Goal: Check status: Check status

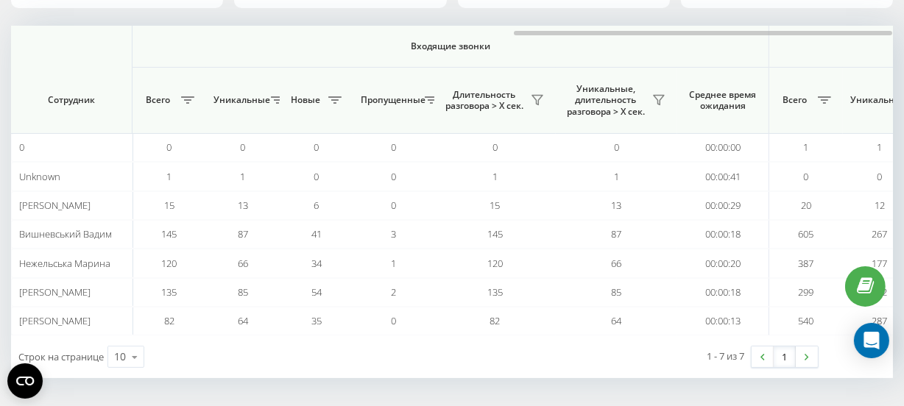
scroll to position [0, 1171]
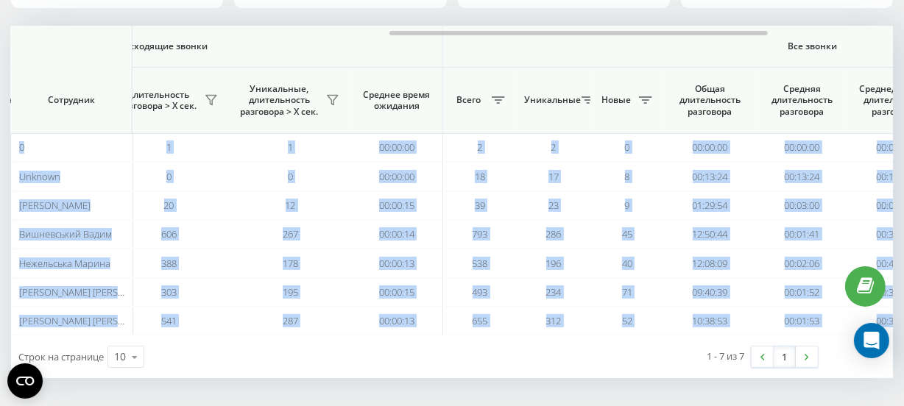
drag, startPoint x: 369, startPoint y: 35, endPoint x: 463, endPoint y: 22, distance: 95.1
click at [463, 22] on div "[DATE] - [DATE] Отдел/Сотрудник 6 (1)% Непринятые входящие звонки 503 Принятые …" at bounding box center [452, 130] width 882 height 496
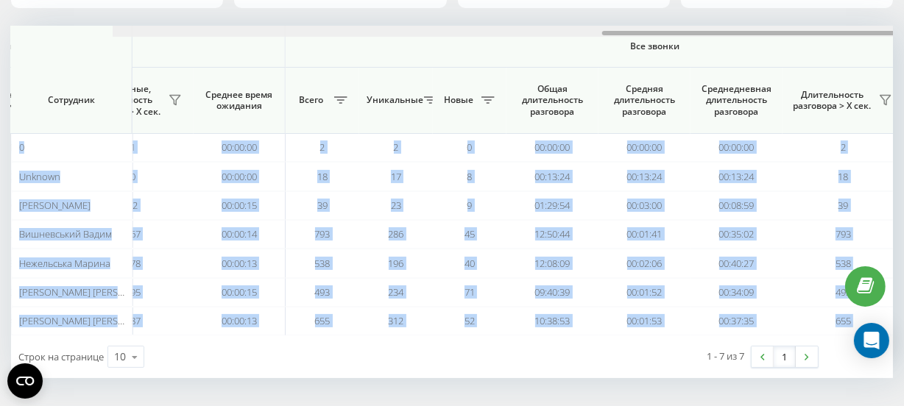
scroll to position [0, 1171]
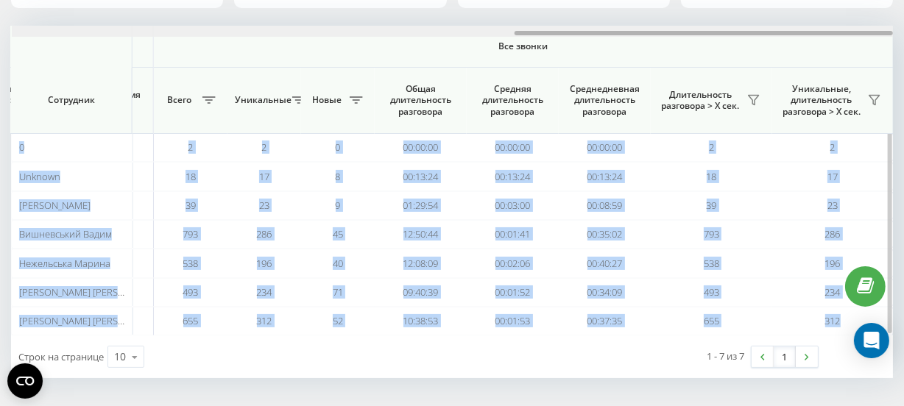
drag, startPoint x: 464, startPoint y: 33, endPoint x: 658, endPoint y: 33, distance: 194.3
click at [658, 33] on div at bounding box center [703, 33] width 378 height 4
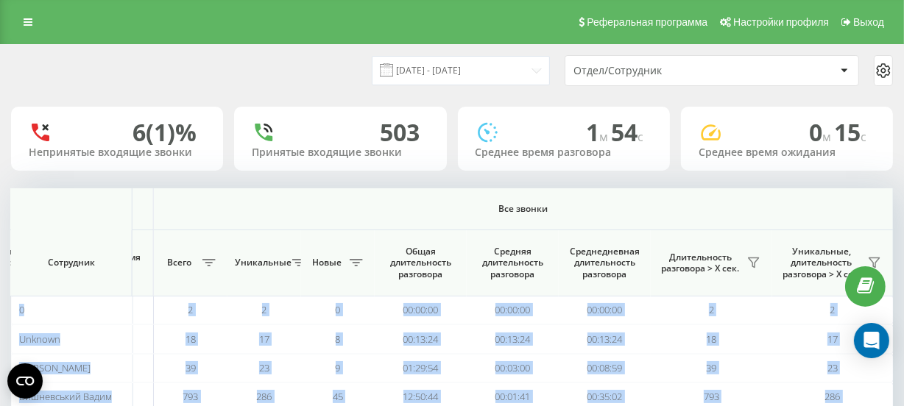
scroll to position [0, 0]
click at [484, 68] on input "[DATE] - [DATE]" at bounding box center [461, 70] width 178 height 29
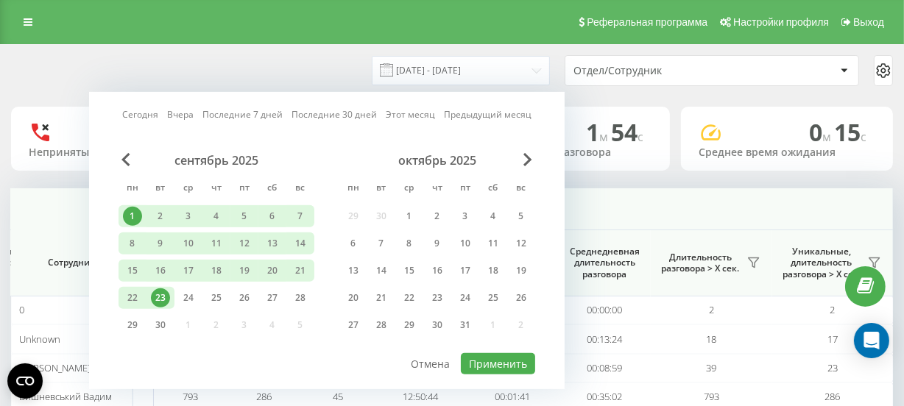
click at [166, 294] on div "23" at bounding box center [160, 298] width 19 height 19
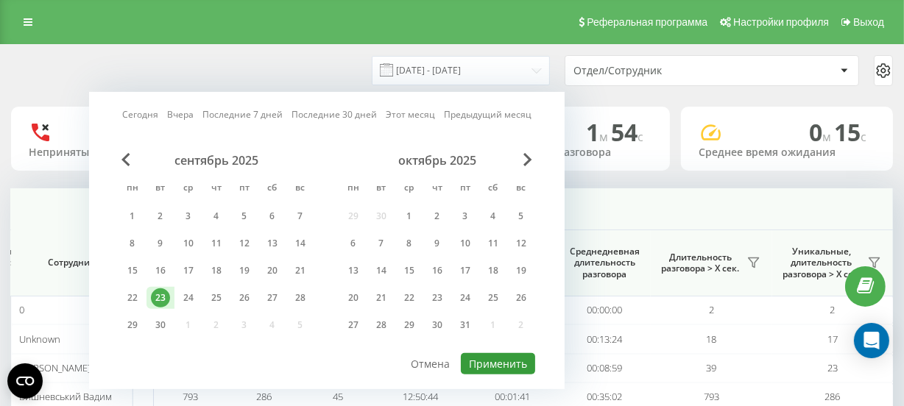
click at [493, 359] on button "Применить" at bounding box center [498, 363] width 74 height 21
type input "23.09.2025 - 23.09.2025"
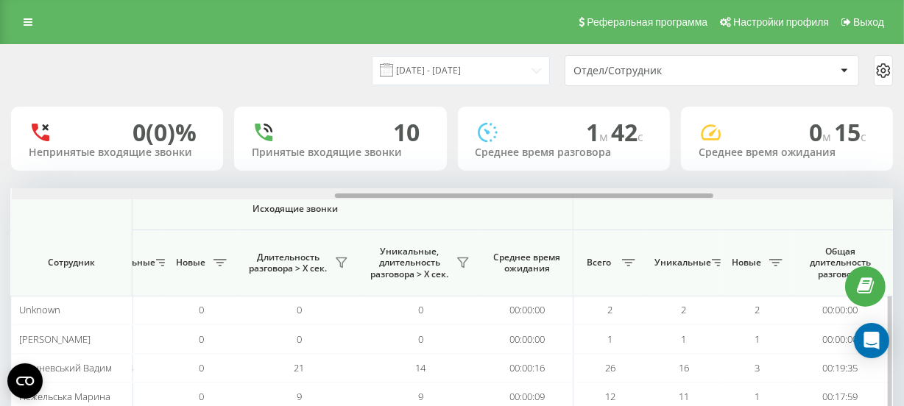
scroll to position [0, 795]
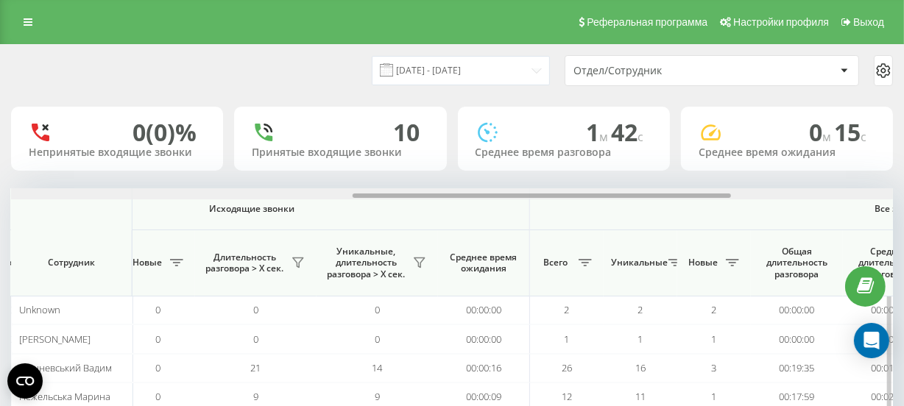
drag, startPoint x: 343, startPoint y: 197, endPoint x: 684, endPoint y: 202, distance: 341.5
click at [684, 202] on div "Входящие звонки Исходящие звонки Все звонки Сотрудник Всего Уникальные Новые Пр…" at bounding box center [452, 328] width 882 height 281
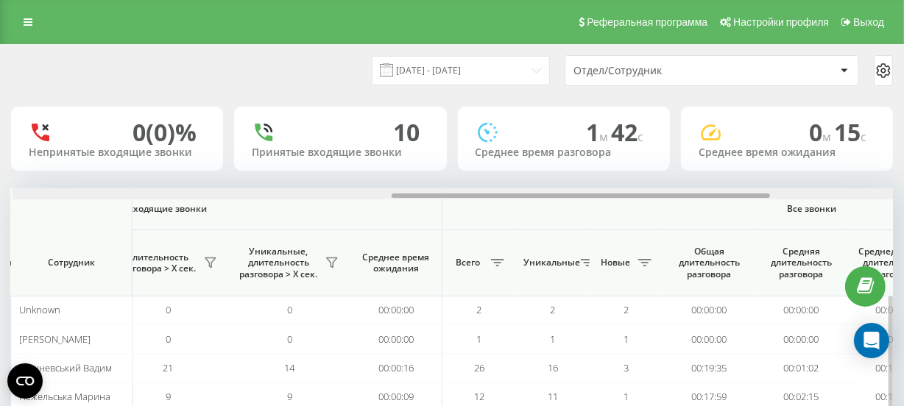
scroll to position [0, 883]
drag, startPoint x: 672, startPoint y: 196, endPoint x: 710, endPoint y: 193, distance: 38.4
click at [710, 194] on div at bounding box center [580, 196] width 378 height 4
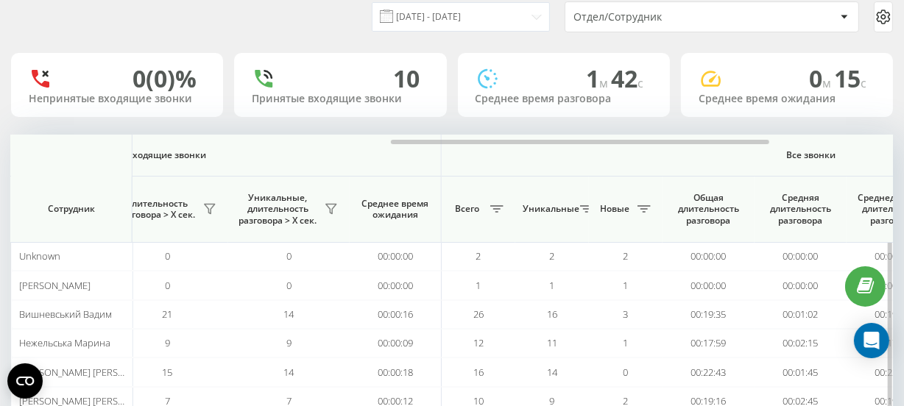
scroll to position [0, 0]
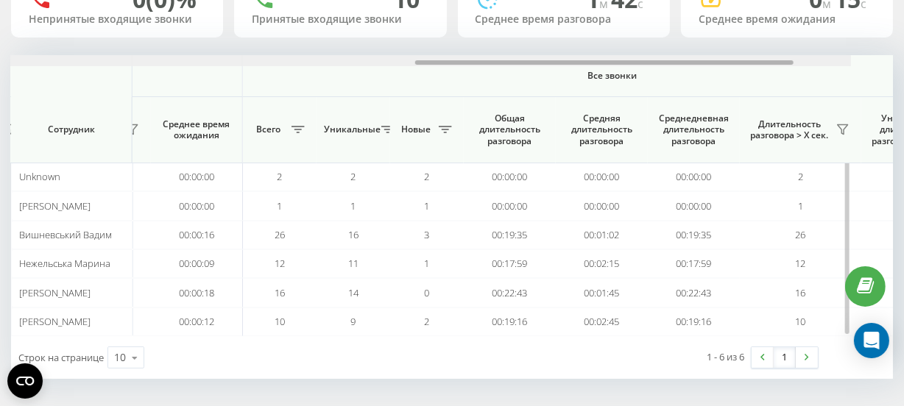
scroll to position [0, 1119]
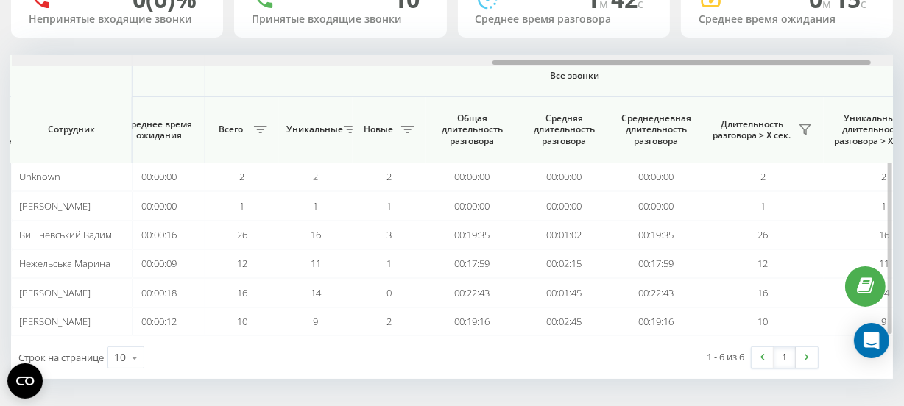
drag, startPoint x: 372, startPoint y: 60, endPoint x: 853, endPoint y: 64, distance: 481.4
click at [853, 64] on div at bounding box center [681, 62] width 378 height 4
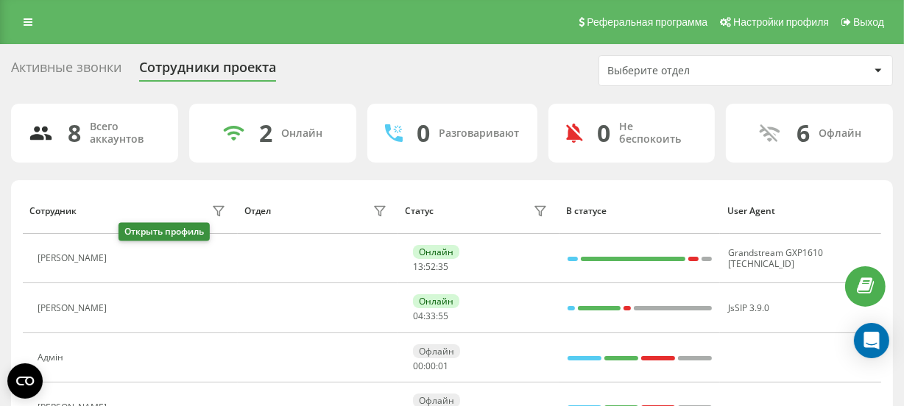
click at [125, 253] on icon at bounding box center [123, 259] width 12 height 12
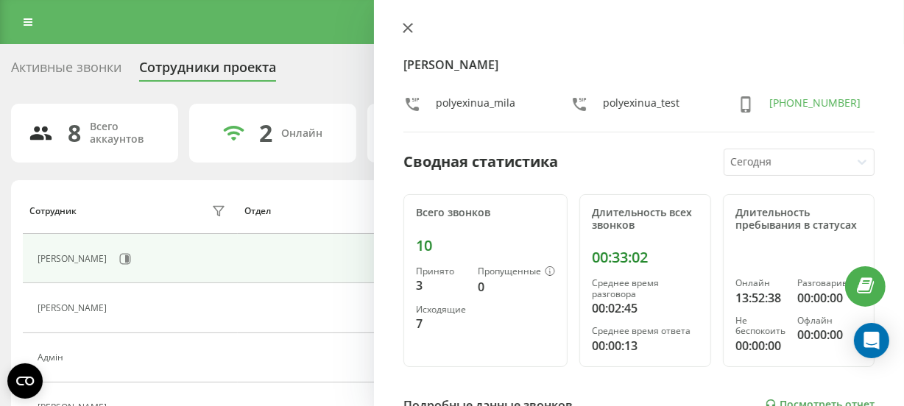
click at [409, 27] on icon at bounding box center [408, 28] width 10 height 10
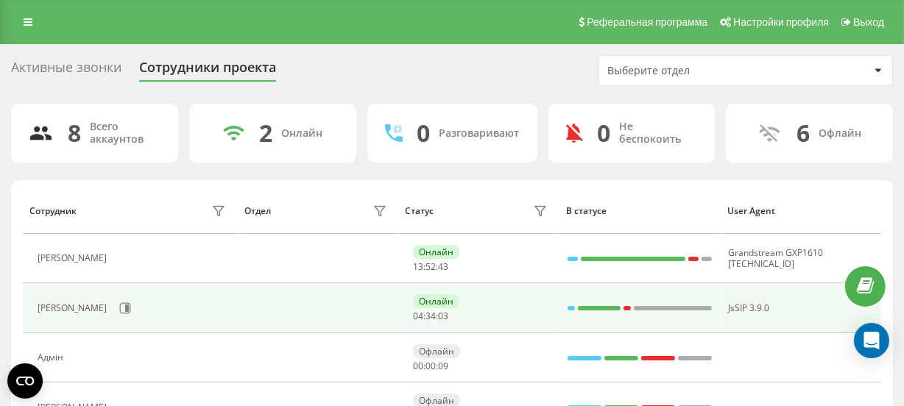
scroll to position [133, 0]
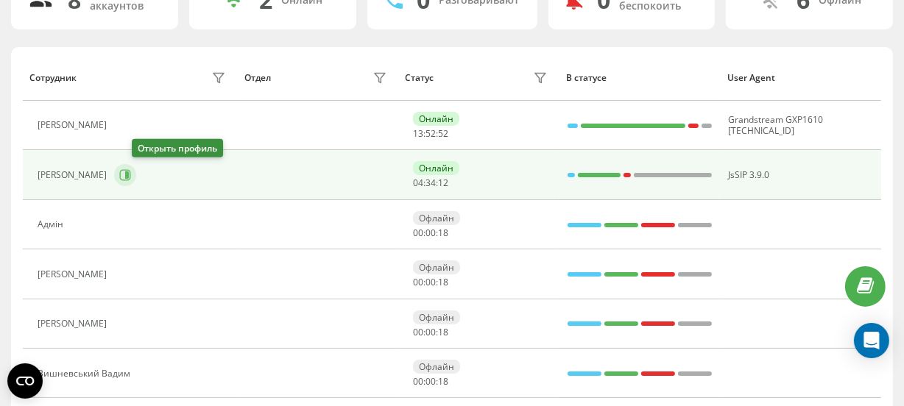
click at [129, 172] on icon at bounding box center [127, 174] width 4 height 7
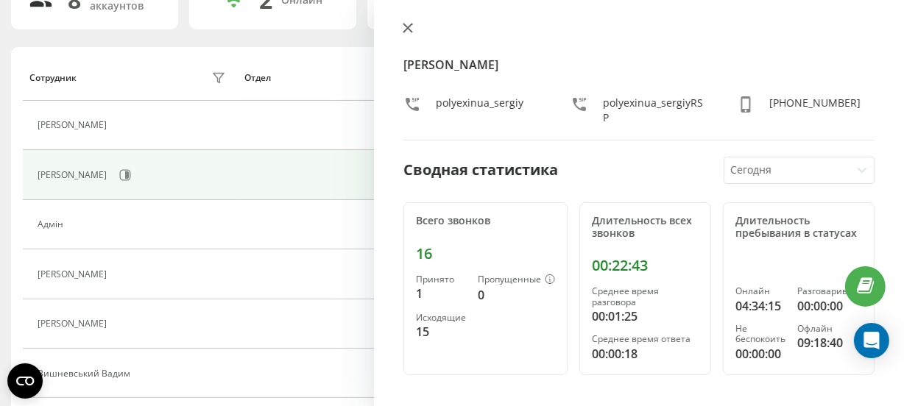
click at [412, 25] on icon at bounding box center [408, 28] width 10 height 10
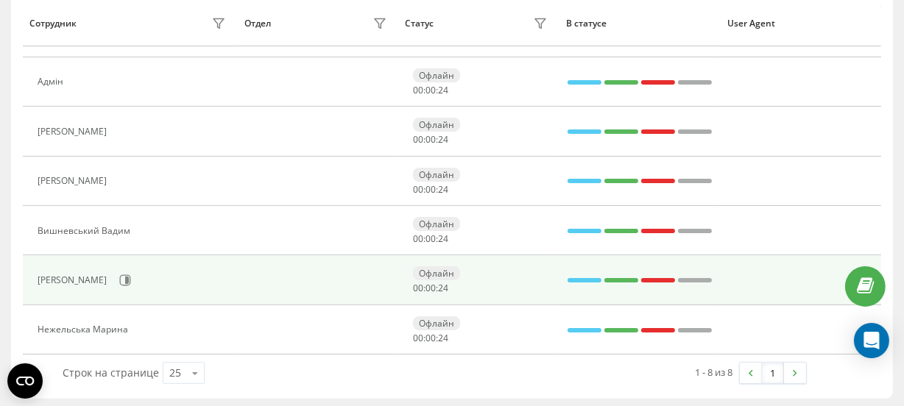
scroll to position [279, 0]
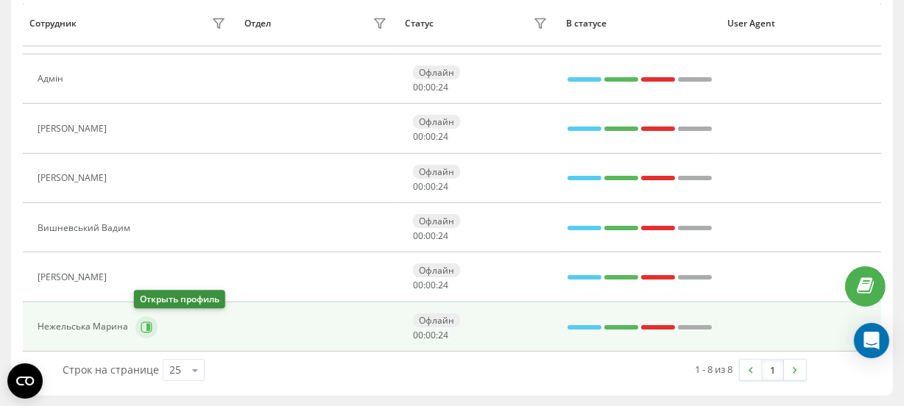
click at [151, 325] on button at bounding box center [146, 327] width 22 height 22
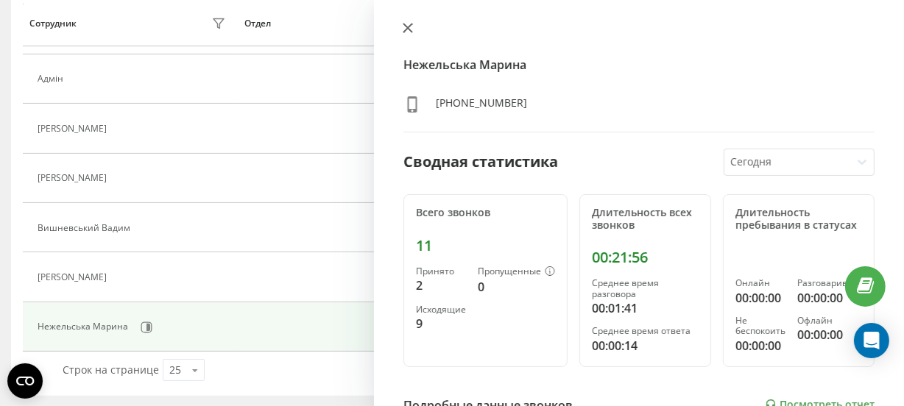
click at [410, 30] on icon at bounding box center [407, 28] width 9 height 9
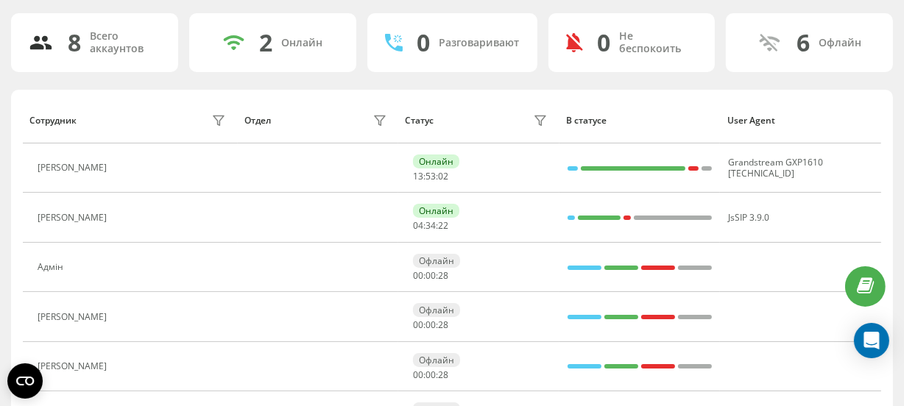
scroll to position [78, 0]
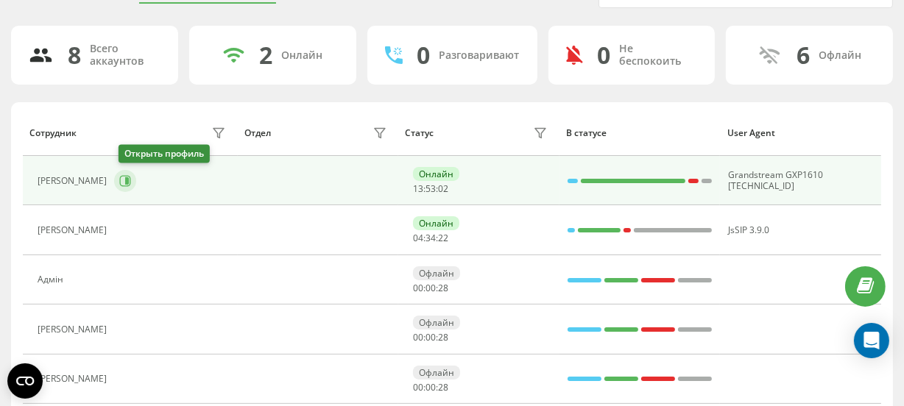
click at [131, 176] on icon at bounding box center [125, 181] width 12 height 12
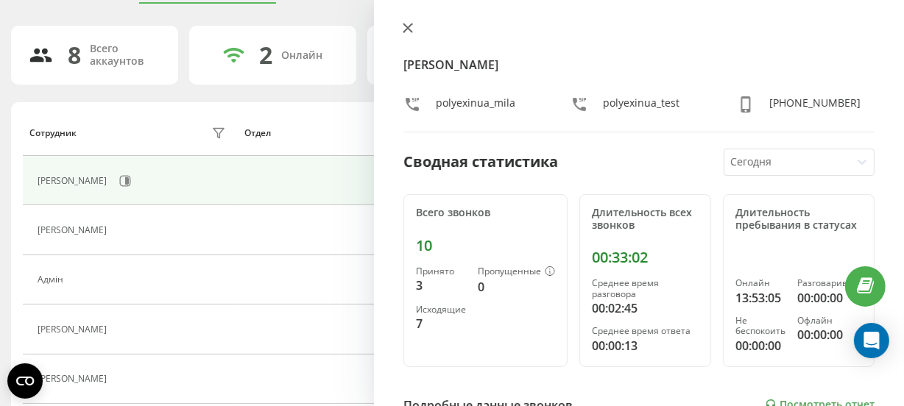
click at [411, 29] on icon at bounding box center [408, 28] width 10 height 10
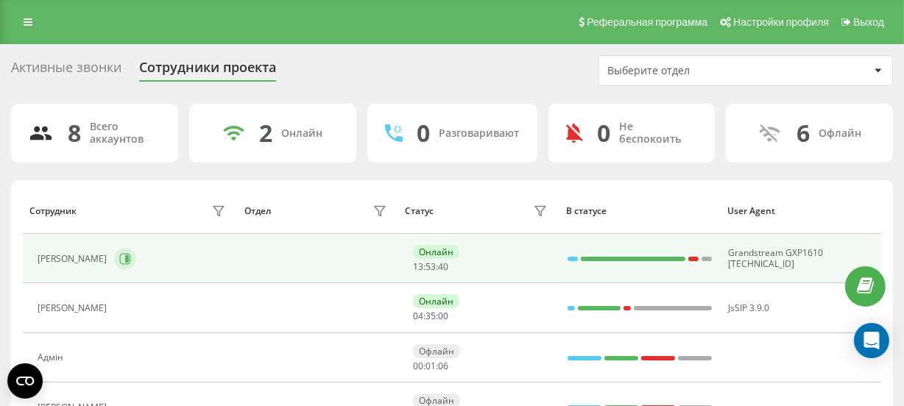
click at [130, 254] on icon at bounding box center [125, 259] width 12 height 12
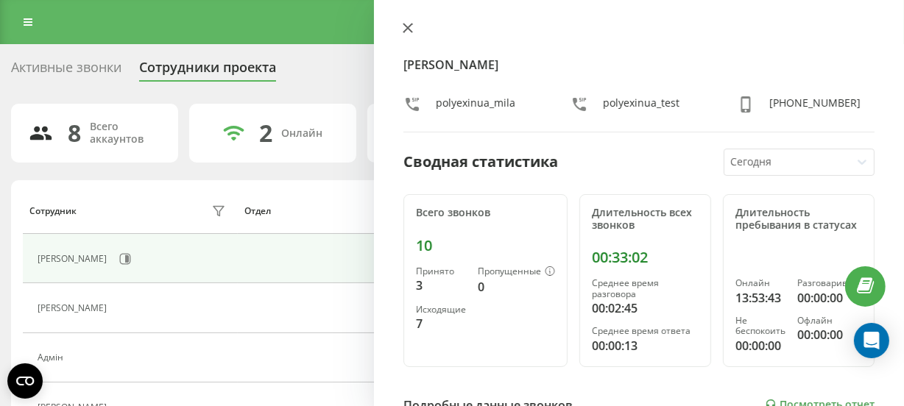
click at [408, 29] on icon at bounding box center [408, 28] width 10 height 10
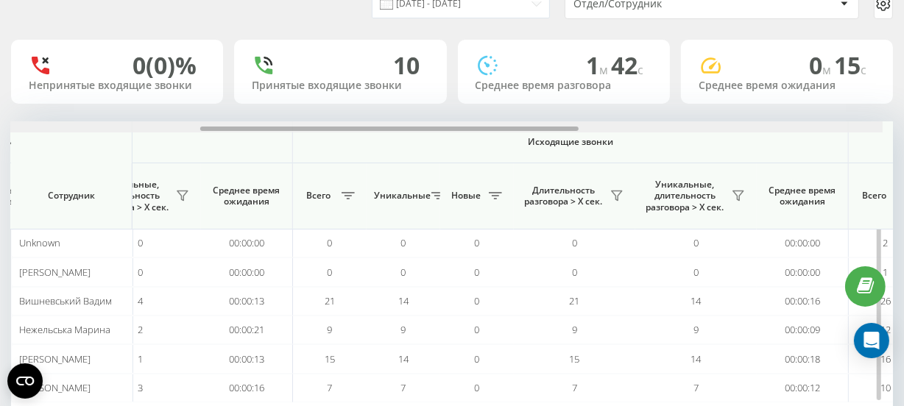
scroll to position [0, 486]
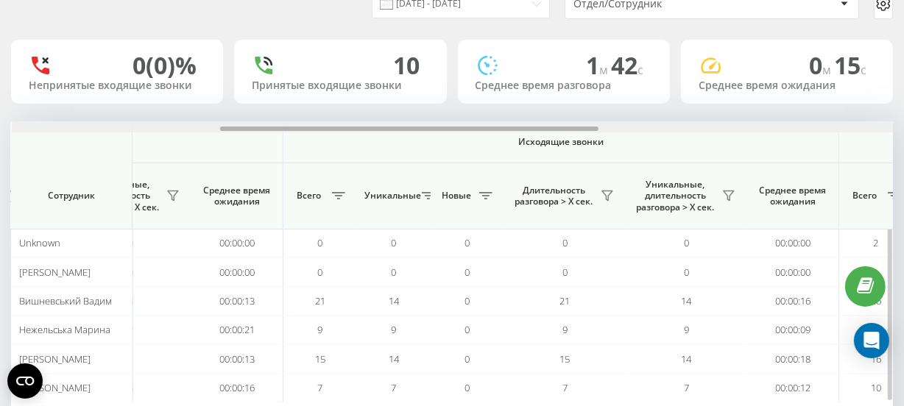
drag, startPoint x: 364, startPoint y: 128, endPoint x: 573, endPoint y: 131, distance: 209.0
click at [573, 131] on div at bounding box center [453, 126] width 882 height 11
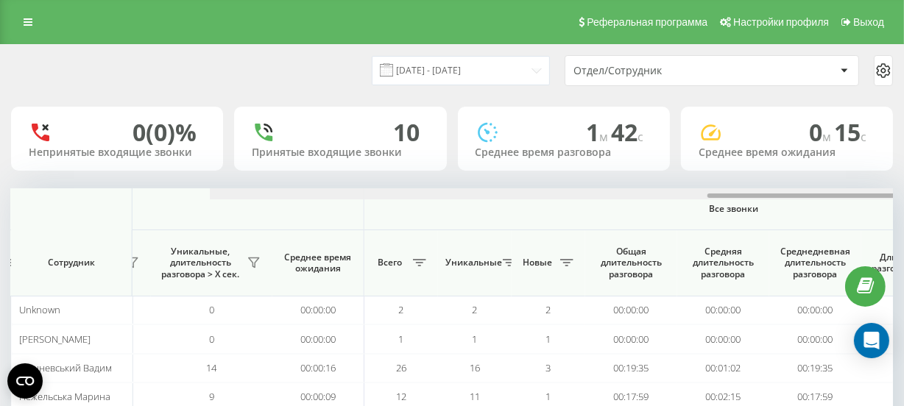
scroll to position [0, 1171]
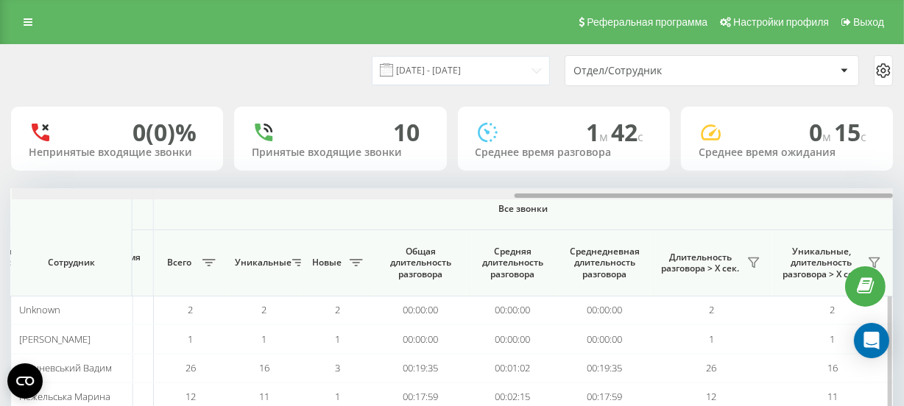
drag, startPoint x: 78, startPoint y: 193, endPoint x: 432, endPoint y: 197, distance: 354.0
click at [432, 197] on div at bounding box center [453, 193] width 882 height 11
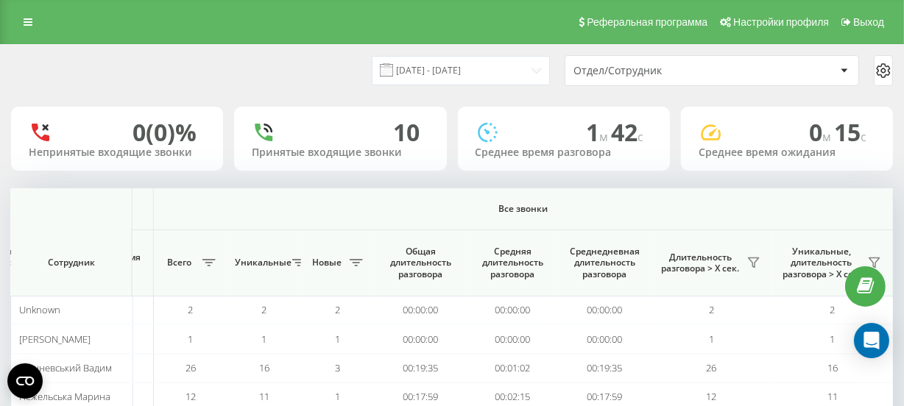
scroll to position [0, 0]
click at [420, 66] on input "23.09.2025 - 23.09.2025" at bounding box center [461, 70] width 178 height 29
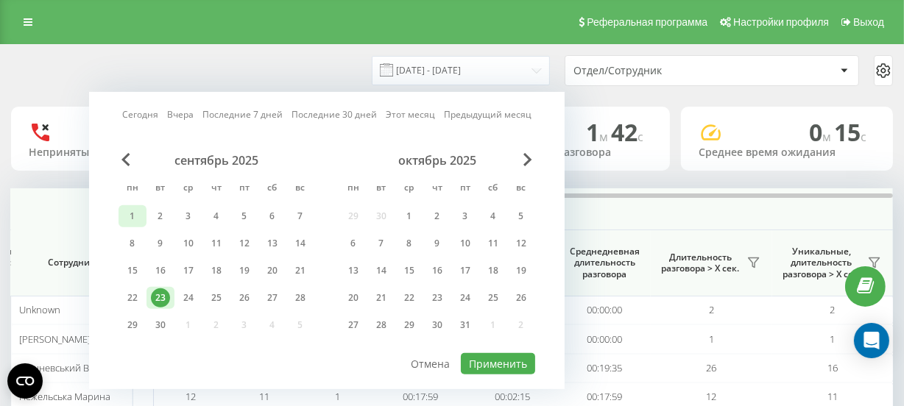
click at [129, 216] on div "1" at bounding box center [132, 216] width 19 height 19
click at [163, 297] on div "23" at bounding box center [160, 298] width 19 height 19
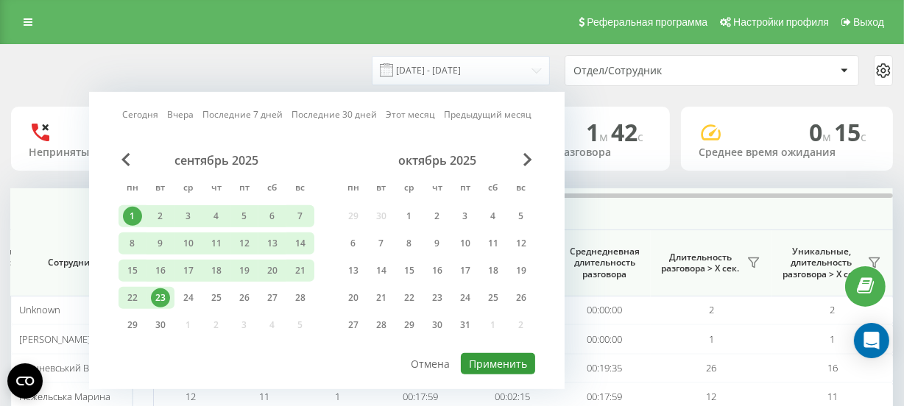
click at [484, 355] on button "Применить" at bounding box center [498, 363] width 74 height 21
type input "[DATE] - [DATE]"
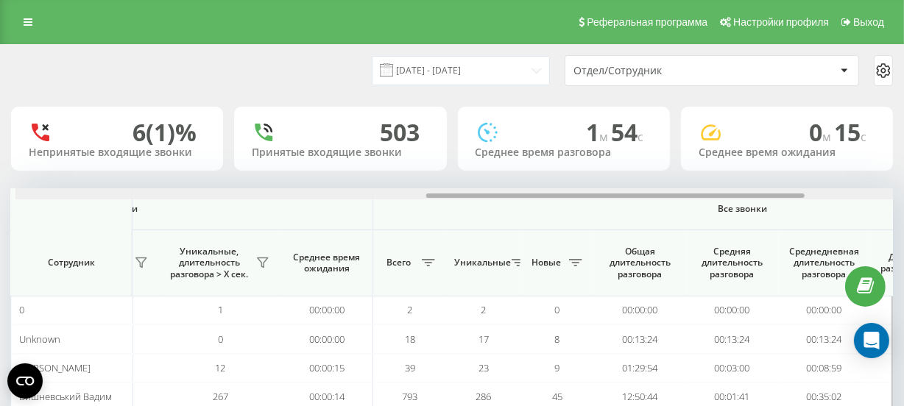
scroll to position [0, 956]
drag, startPoint x: 336, startPoint y: 194, endPoint x: 746, endPoint y: 197, distance: 410.7
click at [746, 197] on div at bounding box center [611, 196] width 378 height 4
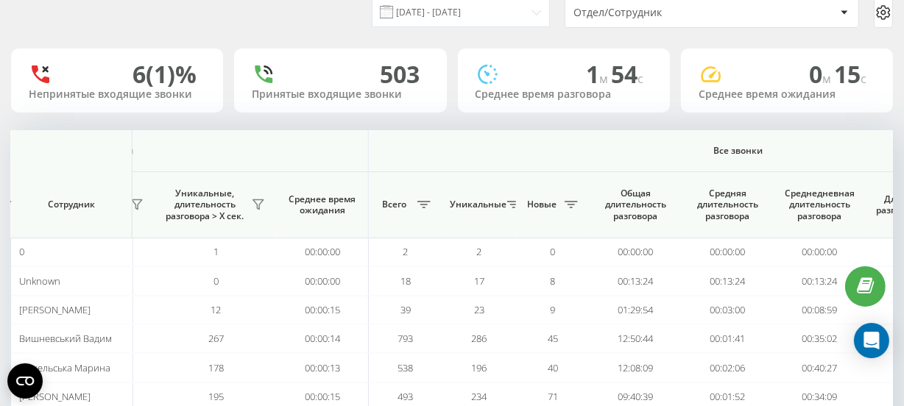
scroll to position [0, 0]
